Goal: Task Accomplishment & Management: Use online tool/utility

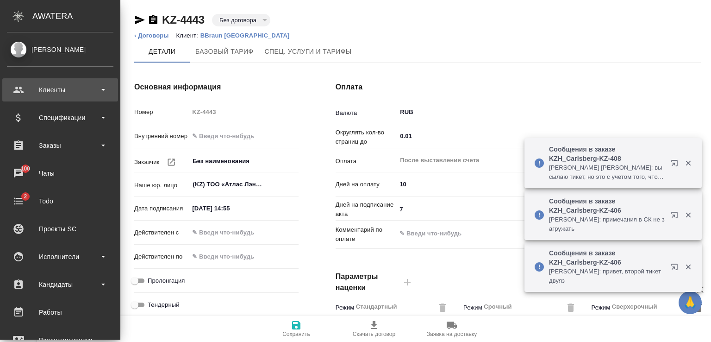
drag, startPoint x: 47, startPoint y: 88, endPoint x: 40, endPoint y: 89, distance: 6.6
click at [40, 89] on div "Клиенты" at bounding box center [60, 90] width 106 height 14
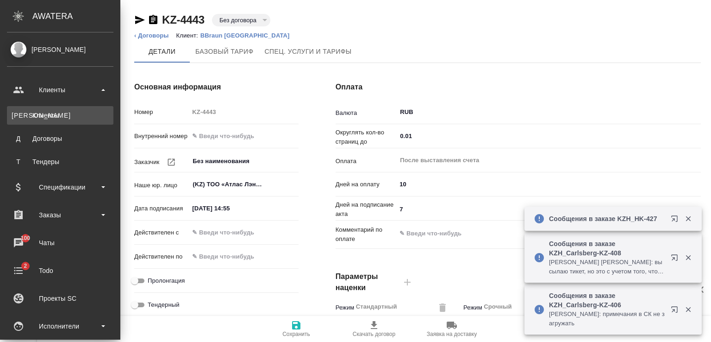
click at [48, 118] on div "Клиенты" at bounding box center [60, 115] width 97 height 9
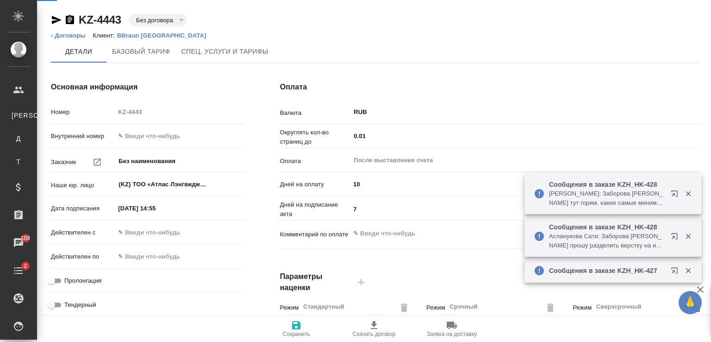
select select "RU"
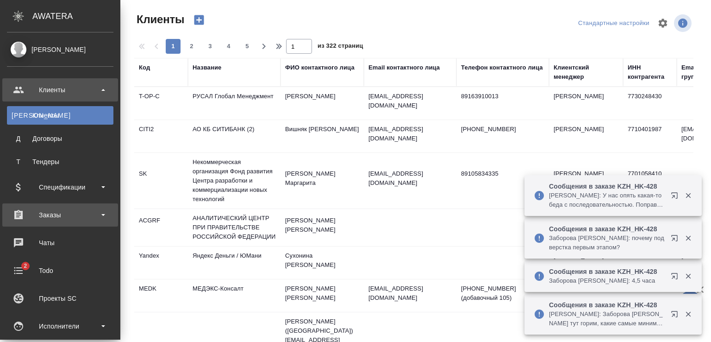
click at [59, 216] on div "Заказы" at bounding box center [60, 215] width 106 height 14
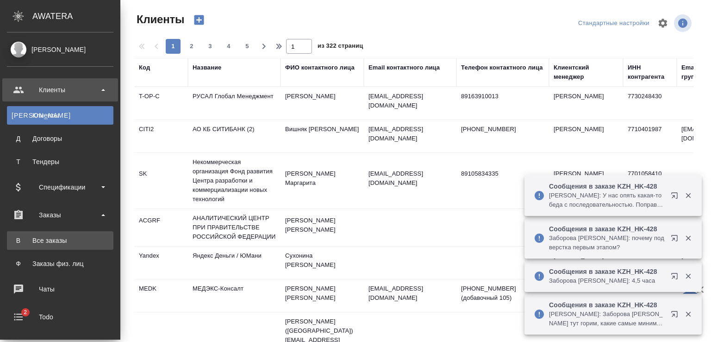
click at [57, 239] on div "Все заказы" at bounding box center [60, 240] width 97 height 9
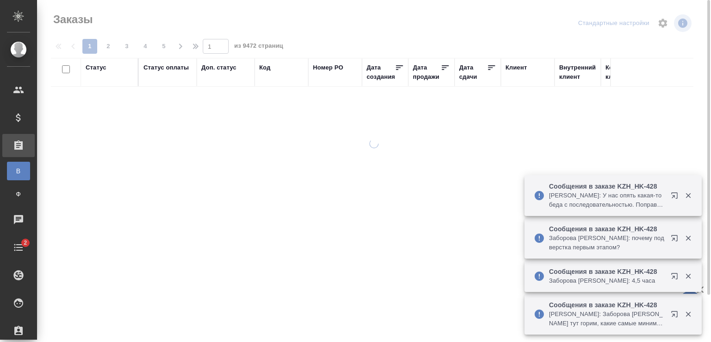
click at [265, 68] on div "Код" at bounding box center [264, 67] width 11 height 9
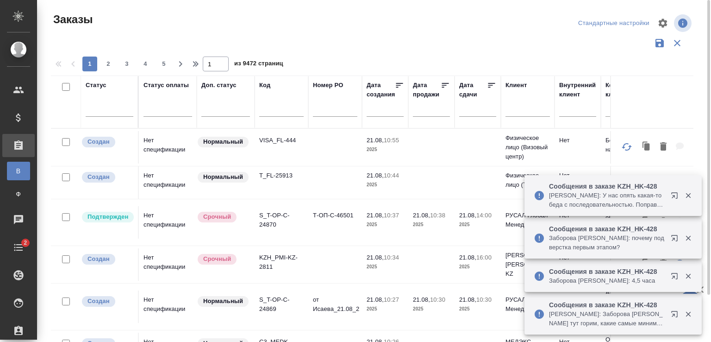
click at [270, 110] on input "text" at bounding box center [281, 111] width 44 height 12
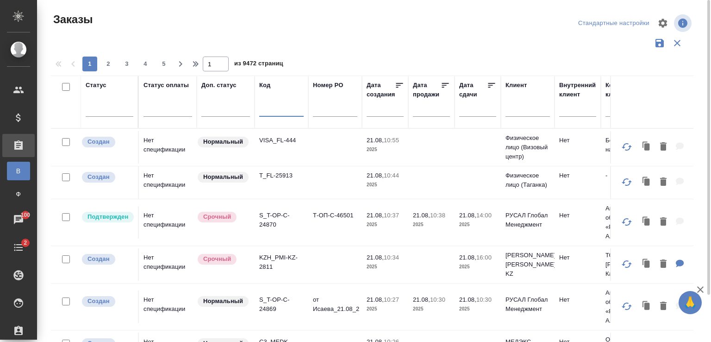
paste input "KZH_KZ-44"
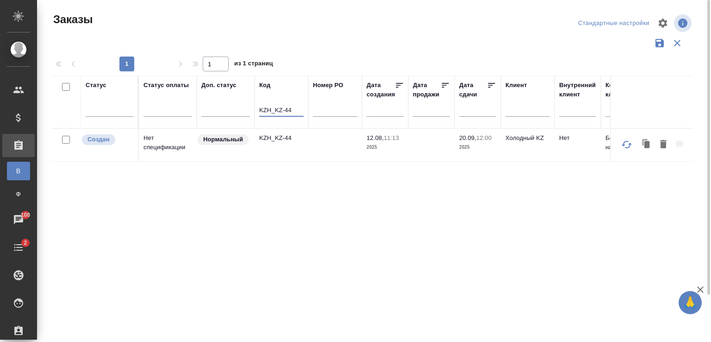
type input "KZH_KZ-44"
click at [169, 141] on td "Нет спецификации" at bounding box center [168, 145] width 58 height 32
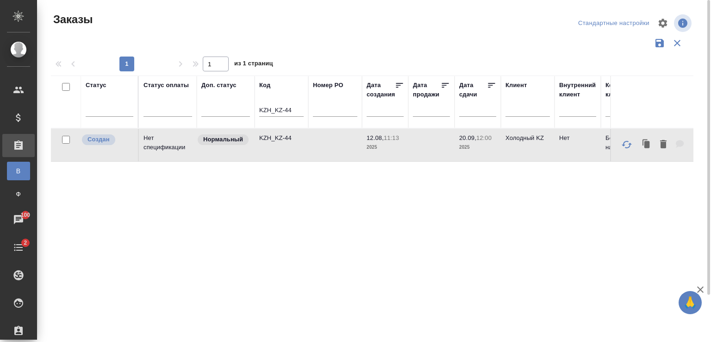
click at [169, 141] on td "Нет спецификации" at bounding box center [168, 145] width 58 height 32
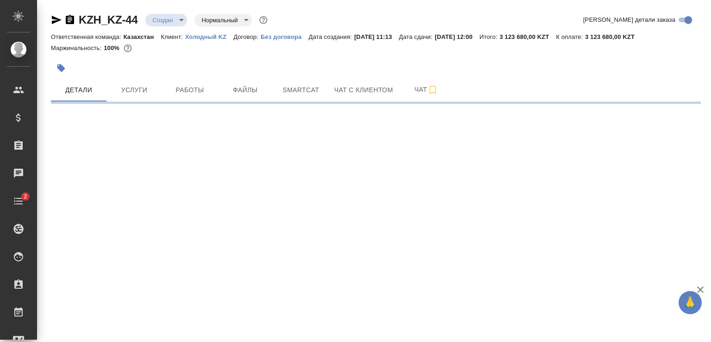
select select "RU"
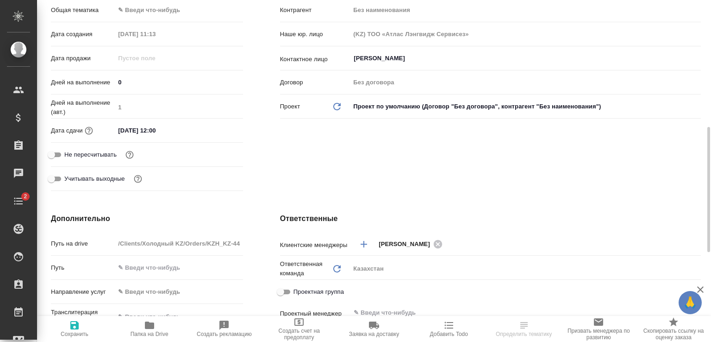
type textarea "x"
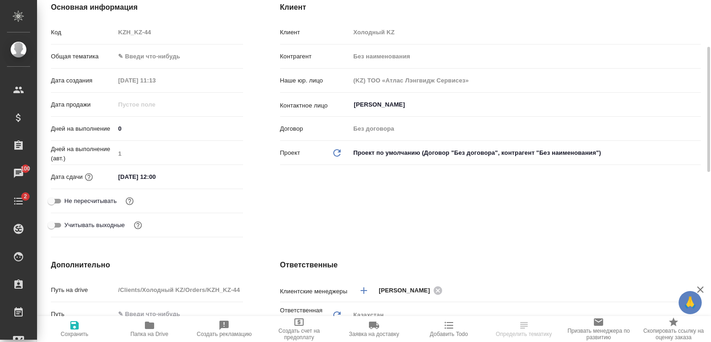
scroll to position [81, 0]
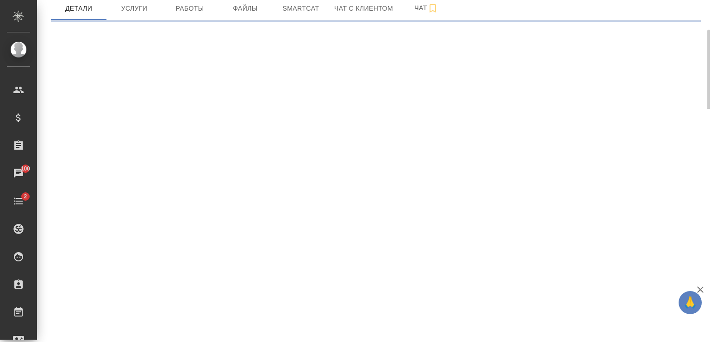
select select "RU"
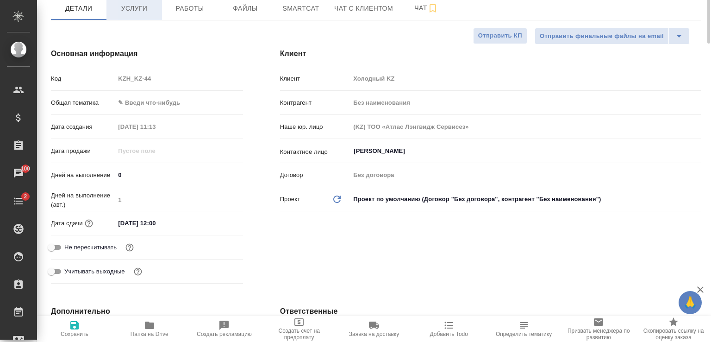
type textarea "x"
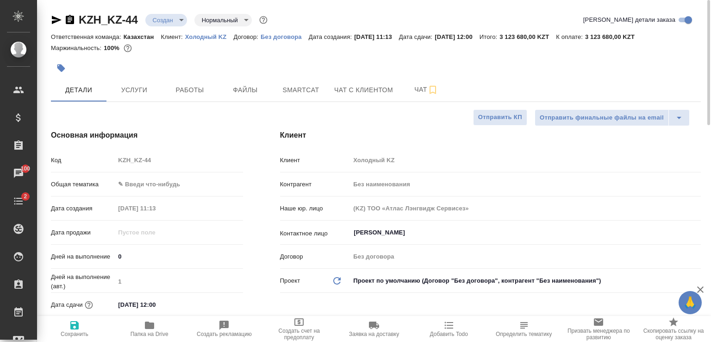
type textarea "x"
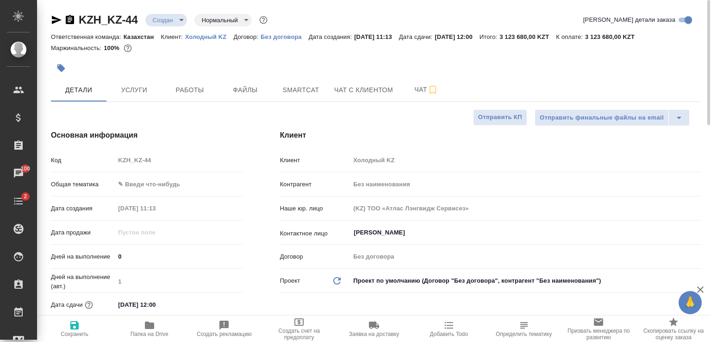
type textarea "x"
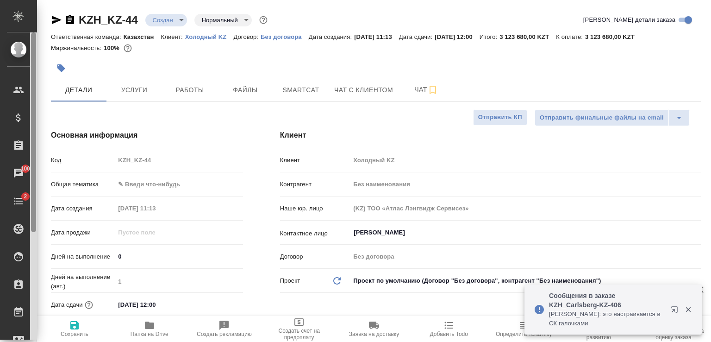
type textarea "x"
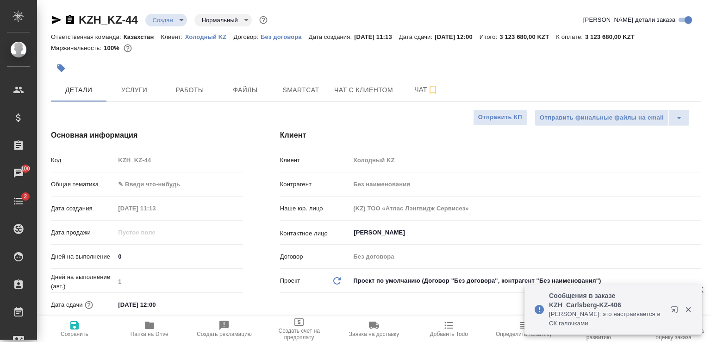
type textarea "x"
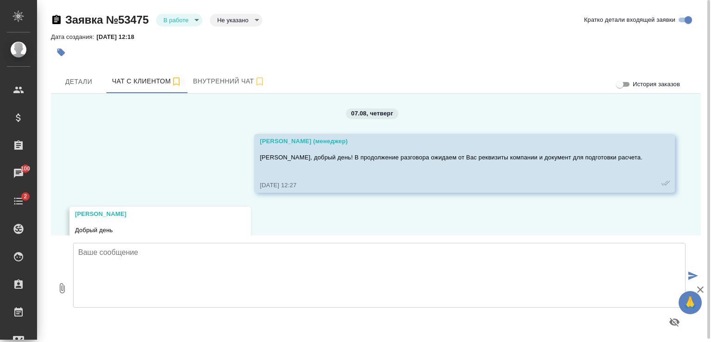
scroll to position [6533, 0]
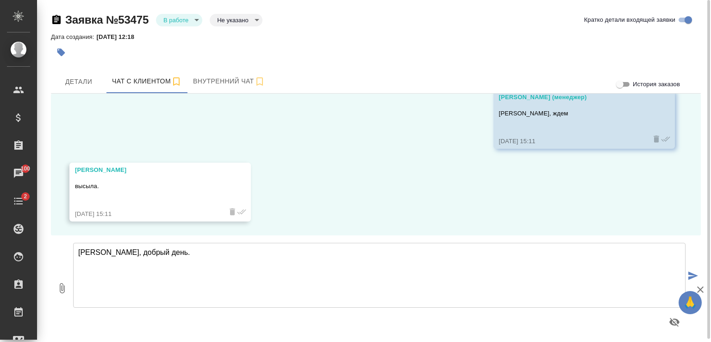
type textarea "Рустам, добрый день."
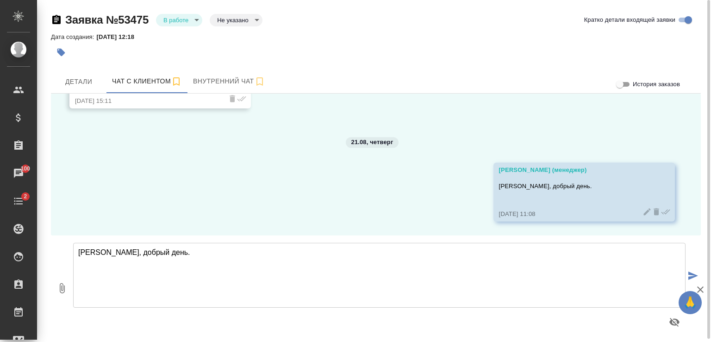
scroll to position [6646, 0]
type textarea "Что решаем по договору, подскажите, пожалуйста?"
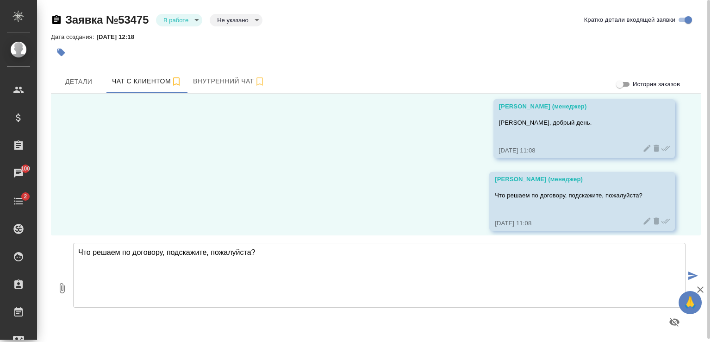
scroll to position [6718, 0]
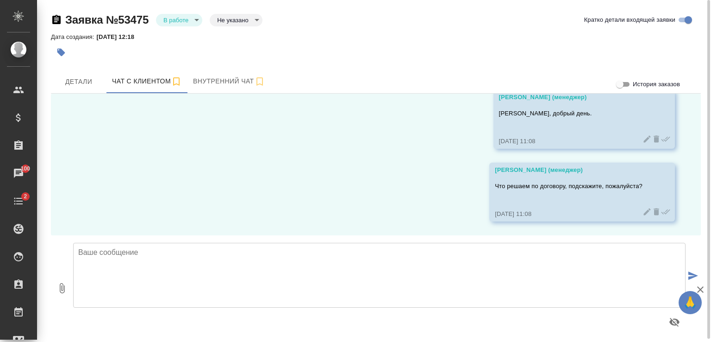
type textarea "П"
